Goal: Find specific page/section: Find specific page/section

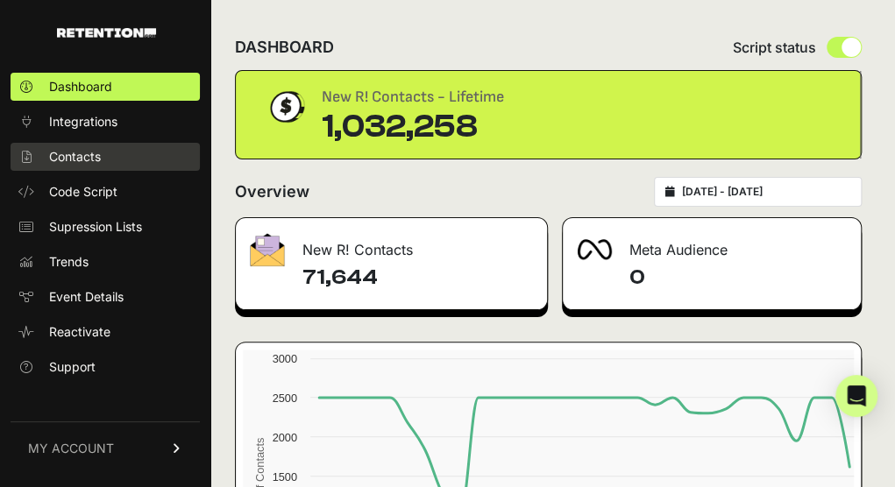
click at [107, 143] on link "Contacts" at bounding box center [105, 157] width 189 height 28
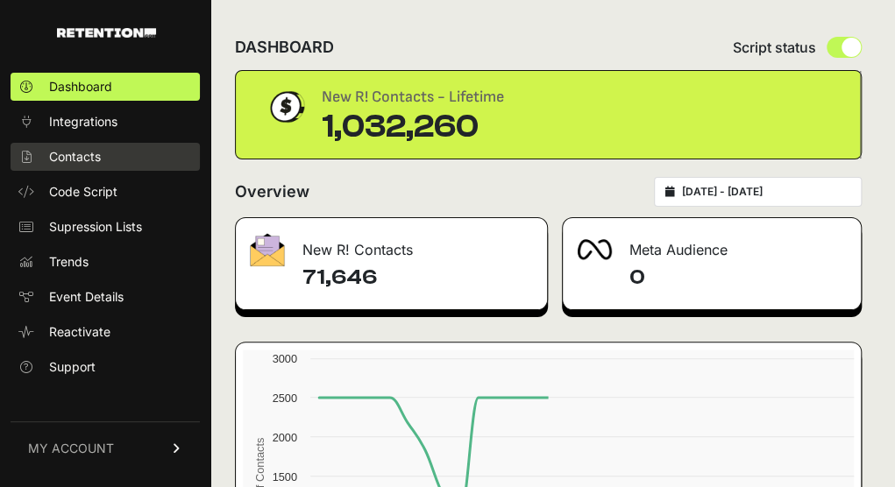
click at [81, 164] on span "Contacts" at bounding box center [75, 157] width 52 height 18
